Goal: Check status: Check status

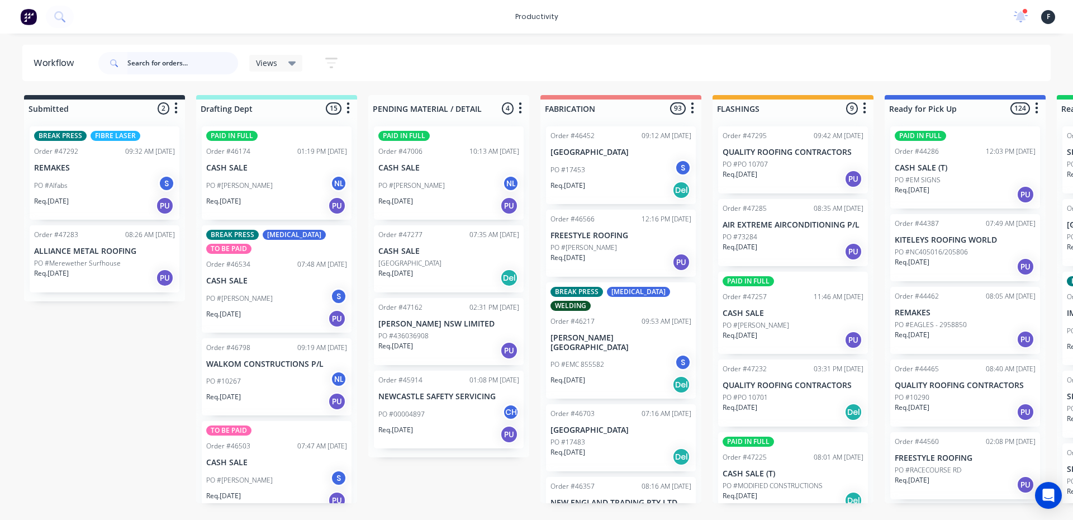
click at [170, 54] on input "text" at bounding box center [182, 63] width 111 height 22
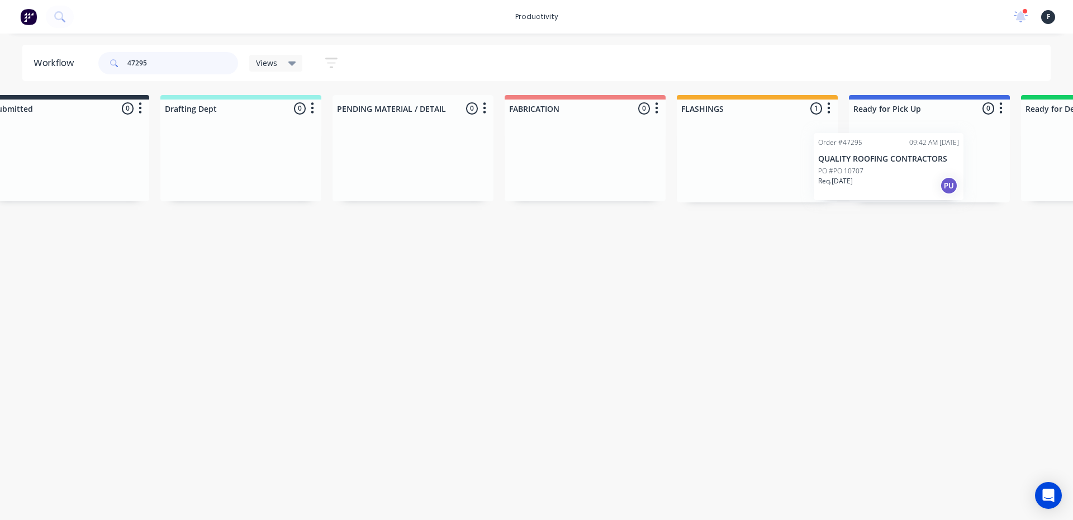
drag, startPoint x: 775, startPoint y: 171, endPoint x: 886, endPoint y: 179, distance: 110.9
click at [886, 179] on div "Submitted 0 Sort By Created date Required date Order number Customer name Most …" at bounding box center [887, 148] width 1863 height 107
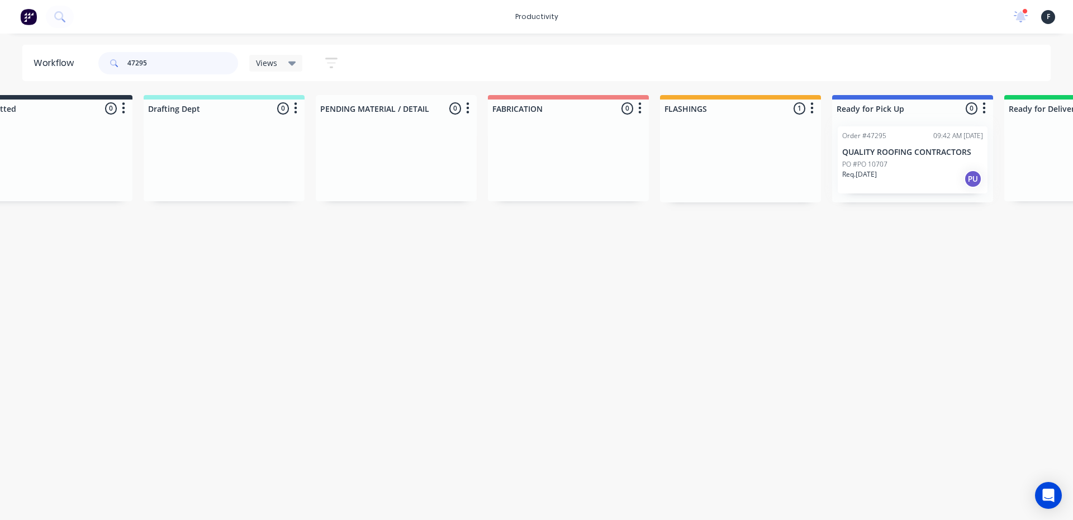
type input "47295"
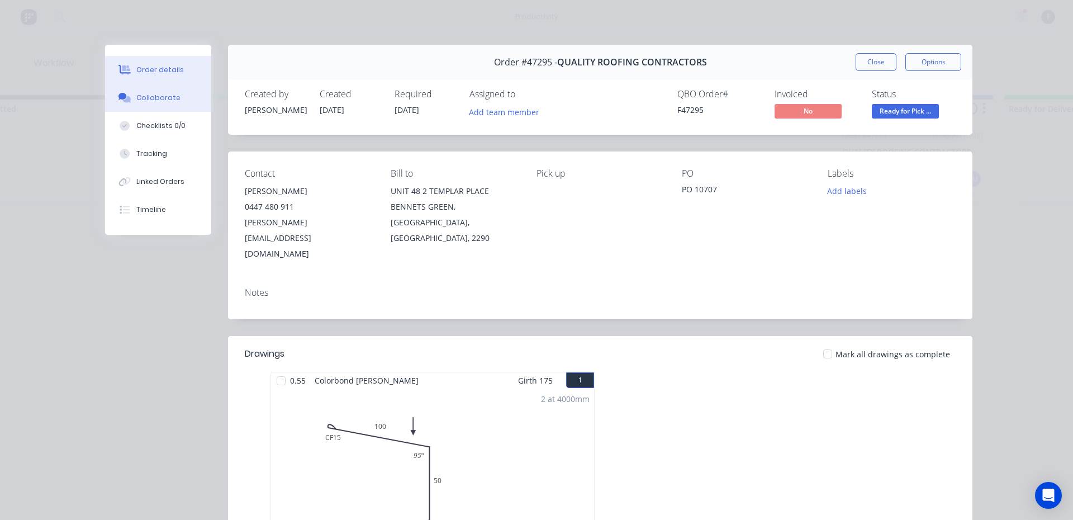
click at [134, 91] on button "Collaborate" at bounding box center [158, 98] width 106 height 28
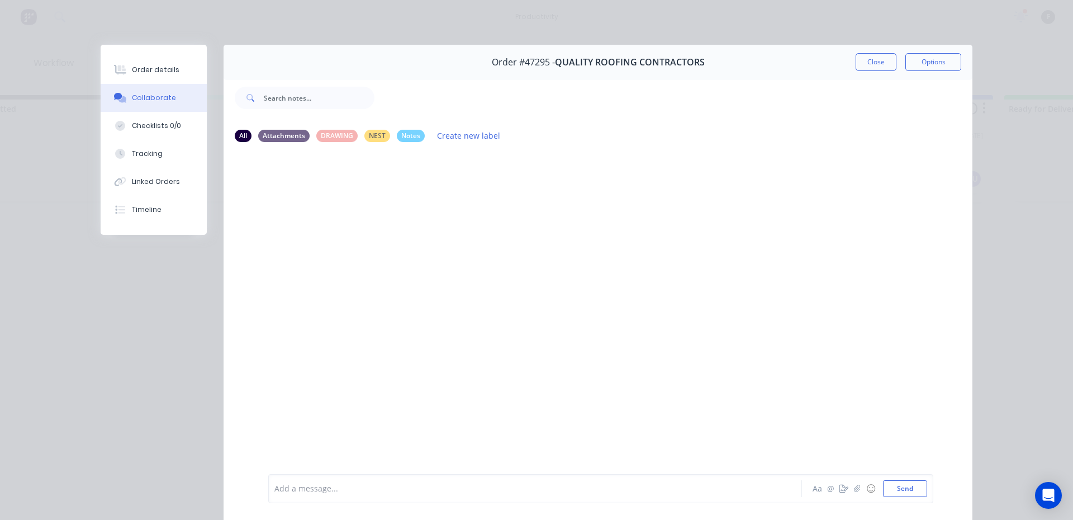
click at [332, 497] on div "Add a message... Aa @ ☺ Send" at bounding box center [600, 488] width 665 height 29
click at [337, 489] on div at bounding box center [519, 489] width 489 height 12
